Goal: Navigation & Orientation: Find specific page/section

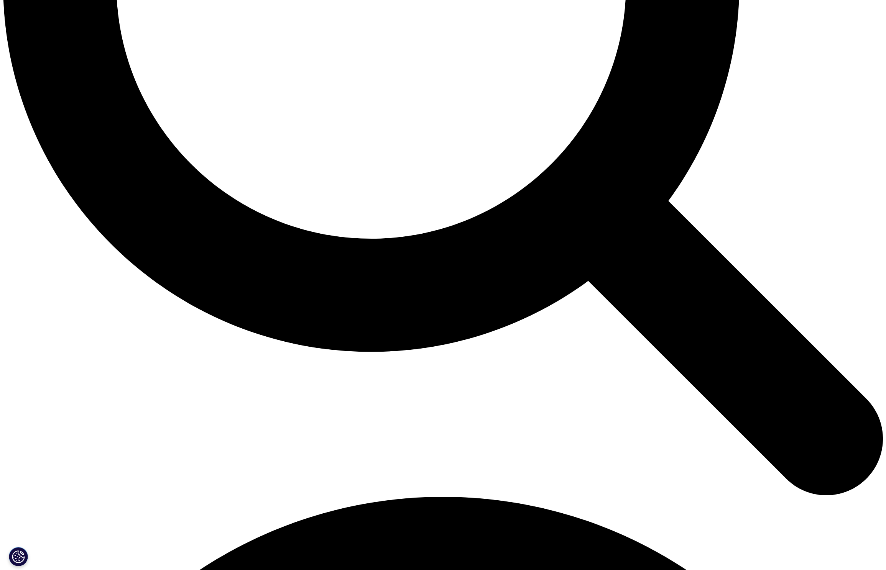
scroll to position [1551, 0]
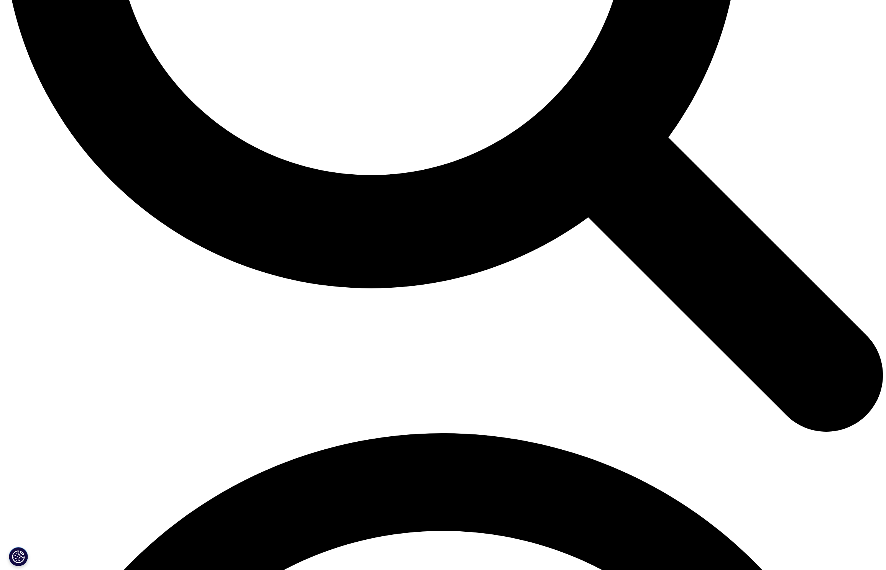
scroll to position [1511, 0]
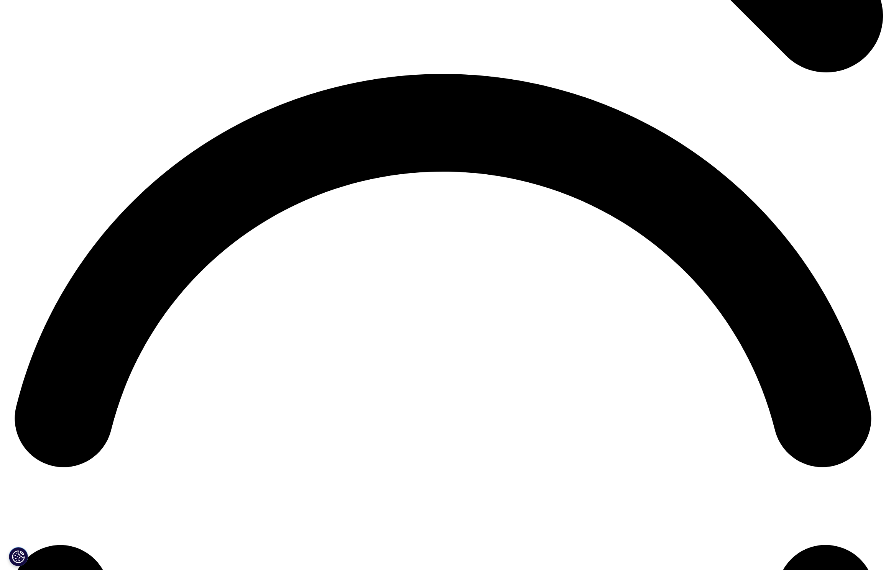
scroll to position [1700, 0]
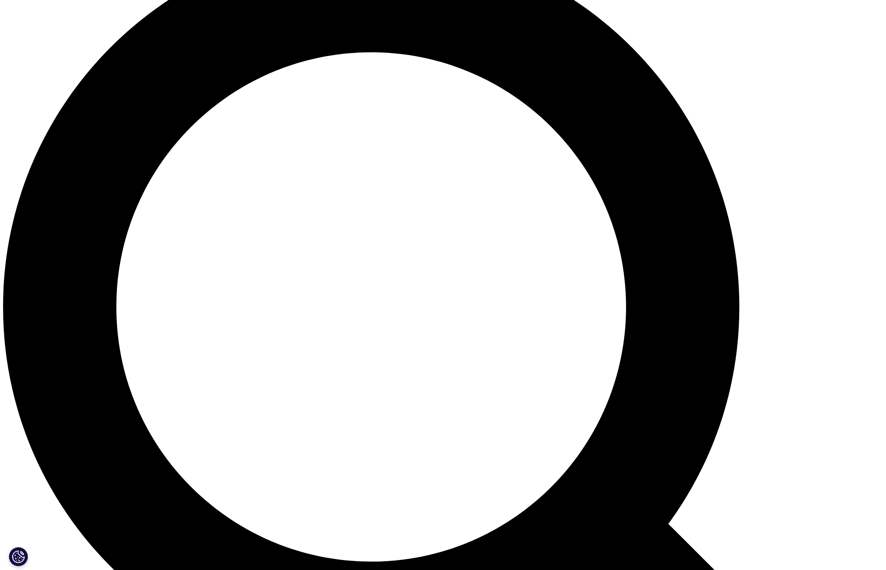
scroll to position [1065, 0]
